Goal: Obtain resource: Download file/media

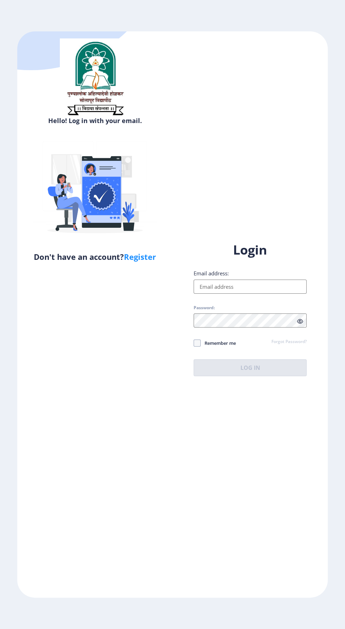
click at [260, 294] on input "Email address:" at bounding box center [250, 287] width 113 height 14
type input "[EMAIL_ADDRESS][DOMAIN_NAME]"
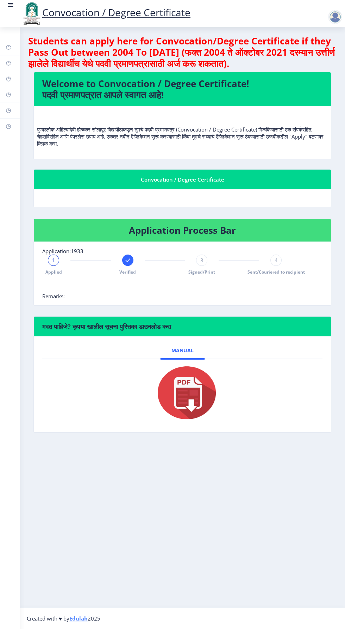
click at [206, 271] on span "Signed/Print" at bounding box center [202, 272] width 27 height 6
click at [274, 271] on span "Sent/Couriered to recipient" at bounding box center [276, 272] width 57 height 6
click at [277, 262] on span "4" at bounding box center [276, 260] width 3 height 7
click at [280, 263] on div "4" at bounding box center [276, 259] width 11 height 11
click at [280, 269] on span "Sent/Couriered to recipient" at bounding box center [276, 272] width 57 height 6
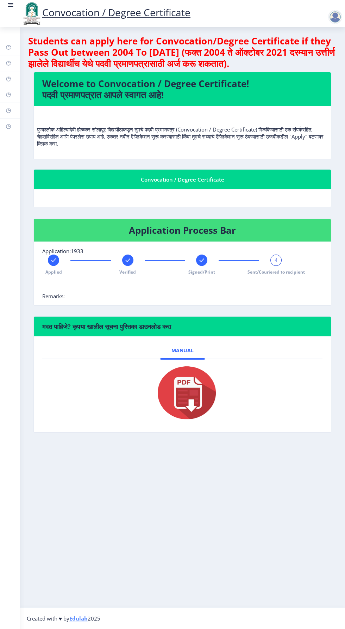
click at [276, 259] on span "4" at bounding box center [276, 260] width 3 height 7
click at [332, 23] on div at bounding box center [336, 17] width 14 height 14
click at [12, 12] on link at bounding box center [10, 13] width 7 height 24
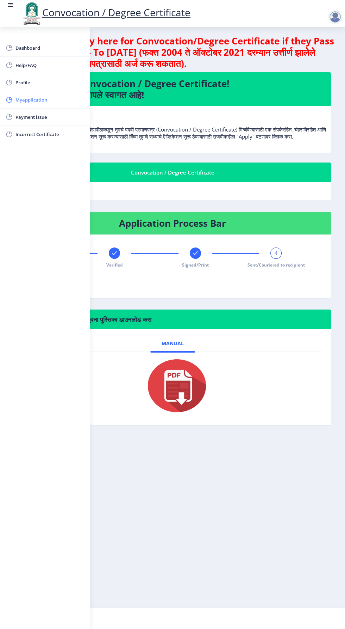
click at [48, 99] on span "Myapplication" at bounding box center [50, 100] width 69 height 8
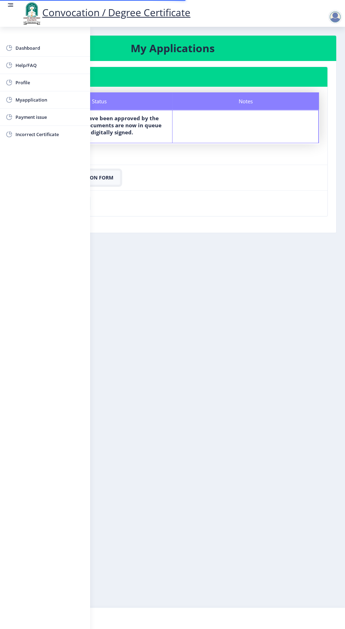
click at [107, 181] on button "Download Application Form" at bounding box center [73, 178] width 94 height 14
click at [11, 7] on rect at bounding box center [10, 4] width 7 height 7
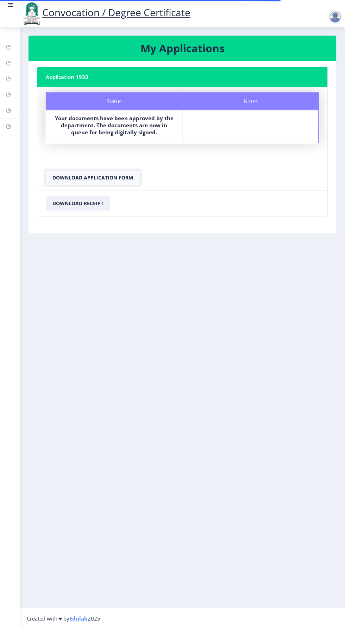
click at [92, 178] on button "Download Application Form" at bounding box center [93, 178] width 94 height 14
click at [90, 205] on button "Download Receipt" at bounding box center [78, 203] width 65 height 14
click at [94, 177] on button "Download Application Form" at bounding box center [93, 178] width 94 height 14
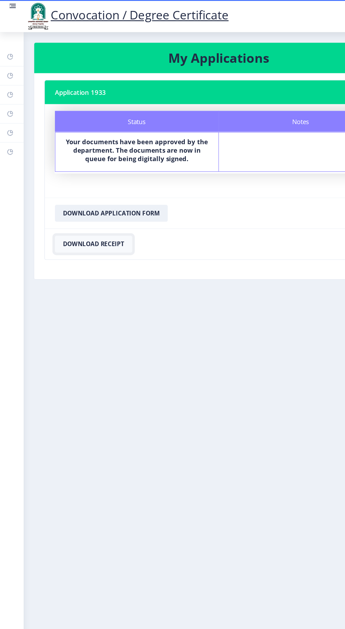
click at [82, 202] on button "Download Receipt" at bounding box center [78, 203] width 65 height 14
click at [78, 209] on button "Download Receipt" at bounding box center [78, 203] width 65 height 14
click at [95, 178] on button "Download Application Form" at bounding box center [93, 178] width 94 height 14
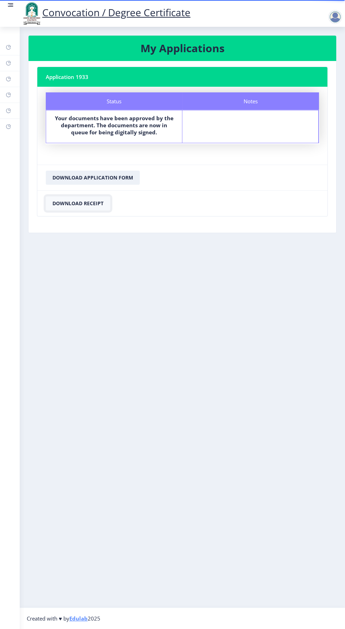
click at [108, 207] on button "Download Receipt" at bounding box center [78, 203] width 65 height 14
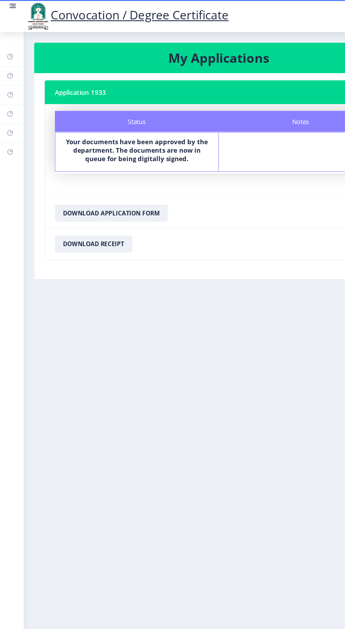
click at [98, 146] on nb-card-body "Status Notes Status Your documents have been approved by the department. The do…" at bounding box center [182, 126] width 290 height 78
click at [85, 199] on button "Download Receipt" at bounding box center [78, 203] width 65 height 14
click at [10, 125] on rect at bounding box center [9, 127] width 6 height 6
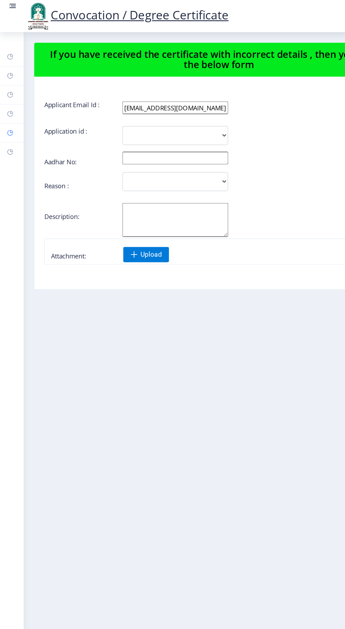
click at [18, 109] on link "Payment issue" at bounding box center [10, 111] width 20 height 16
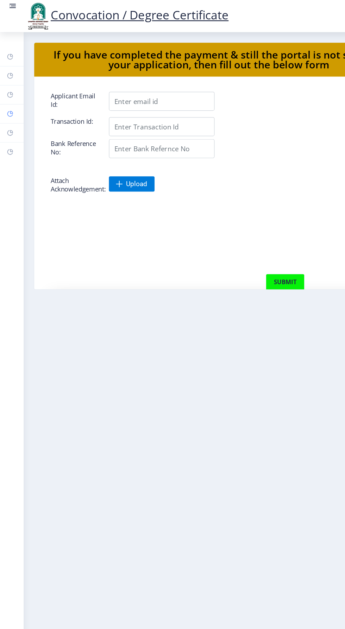
click at [17, 93] on link "Myapplication" at bounding box center [10, 95] width 20 height 16
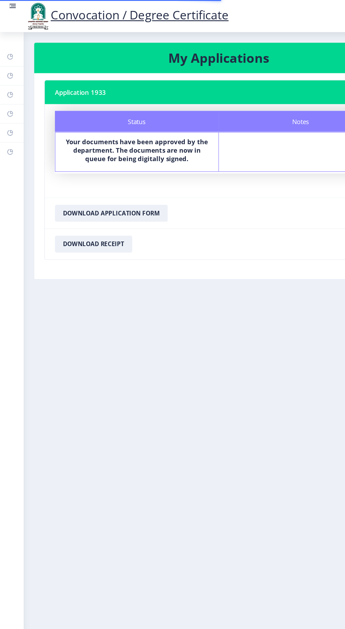
click at [125, 128] on b "Your documents have been approved by the department. The documents are now in q…" at bounding box center [114, 125] width 119 height 21
click at [103, 177] on button "Download Application Form" at bounding box center [93, 178] width 94 height 14
click at [91, 209] on button "Download Receipt" at bounding box center [78, 203] width 65 height 14
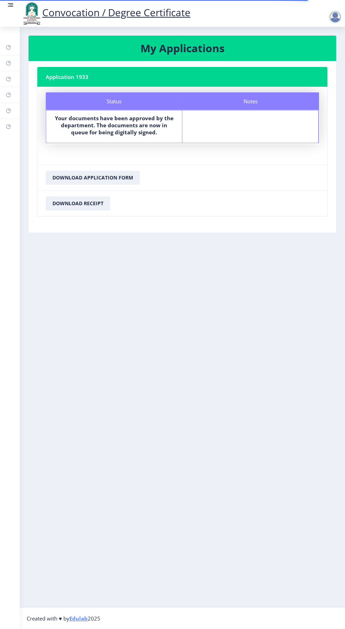
click at [119, 220] on nb-card-body "Application 1933 Status Notes Status Your documents have been approved by the d…" at bounding box center [183, 147] width 308 height 172
